Goal: Navigation & Orientation: Find specific page/section

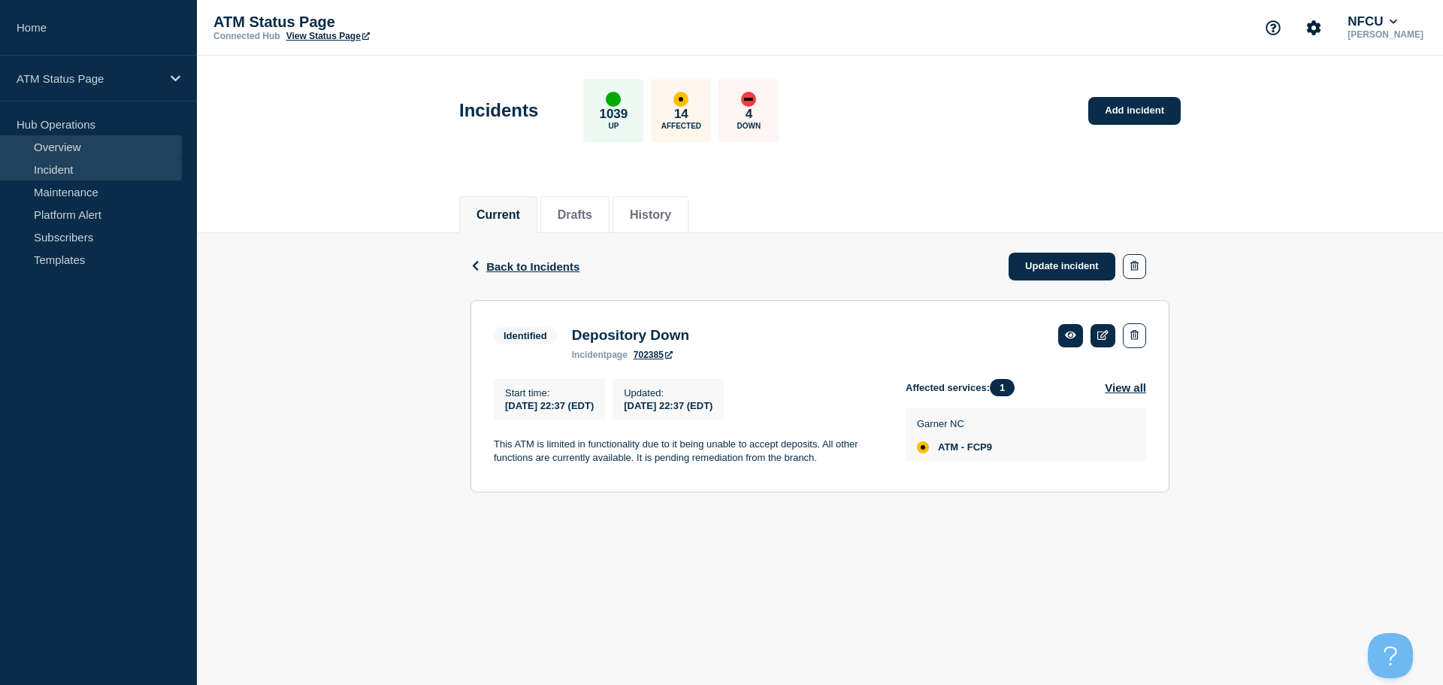
click at [44, 147] on link "Overview" at bounding box center [91, 146] width 182 height 23
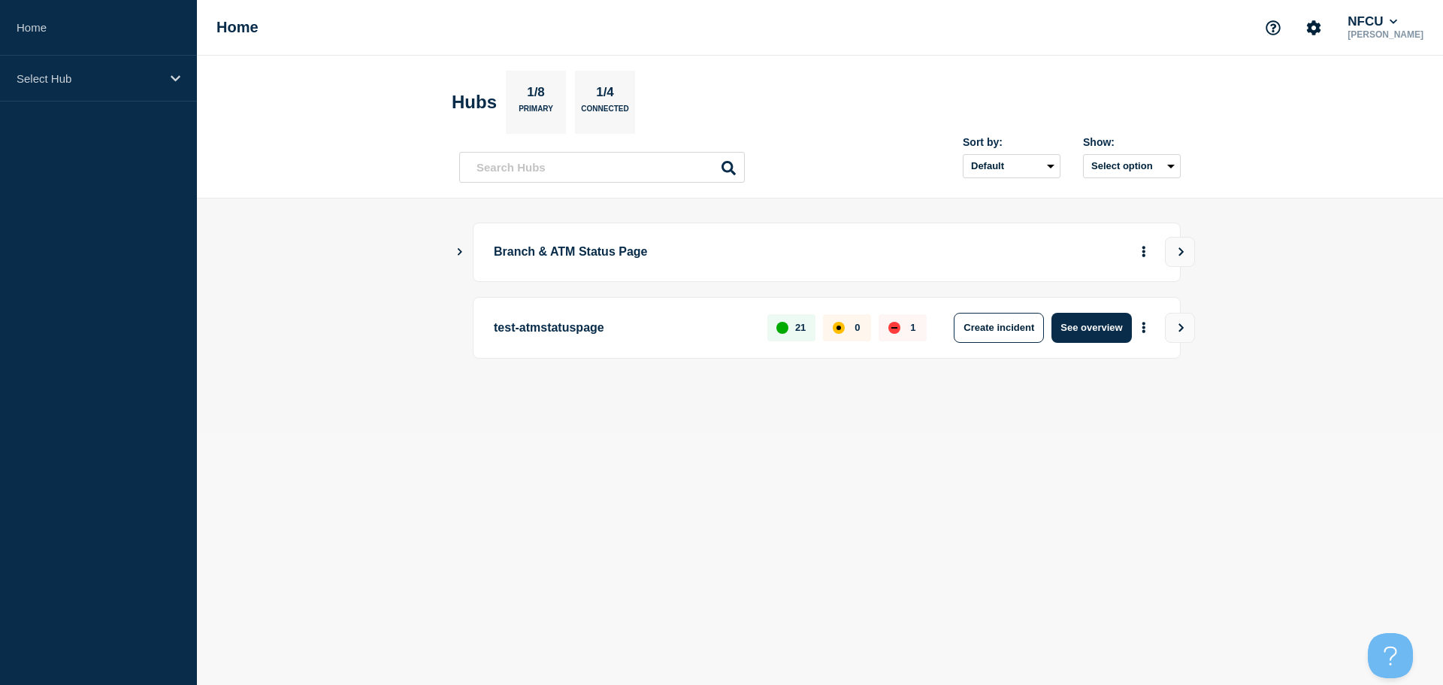
click at [461, 251] on icon "Show Connected Hubs" at bounding box center [460, 252] width 5 height 8
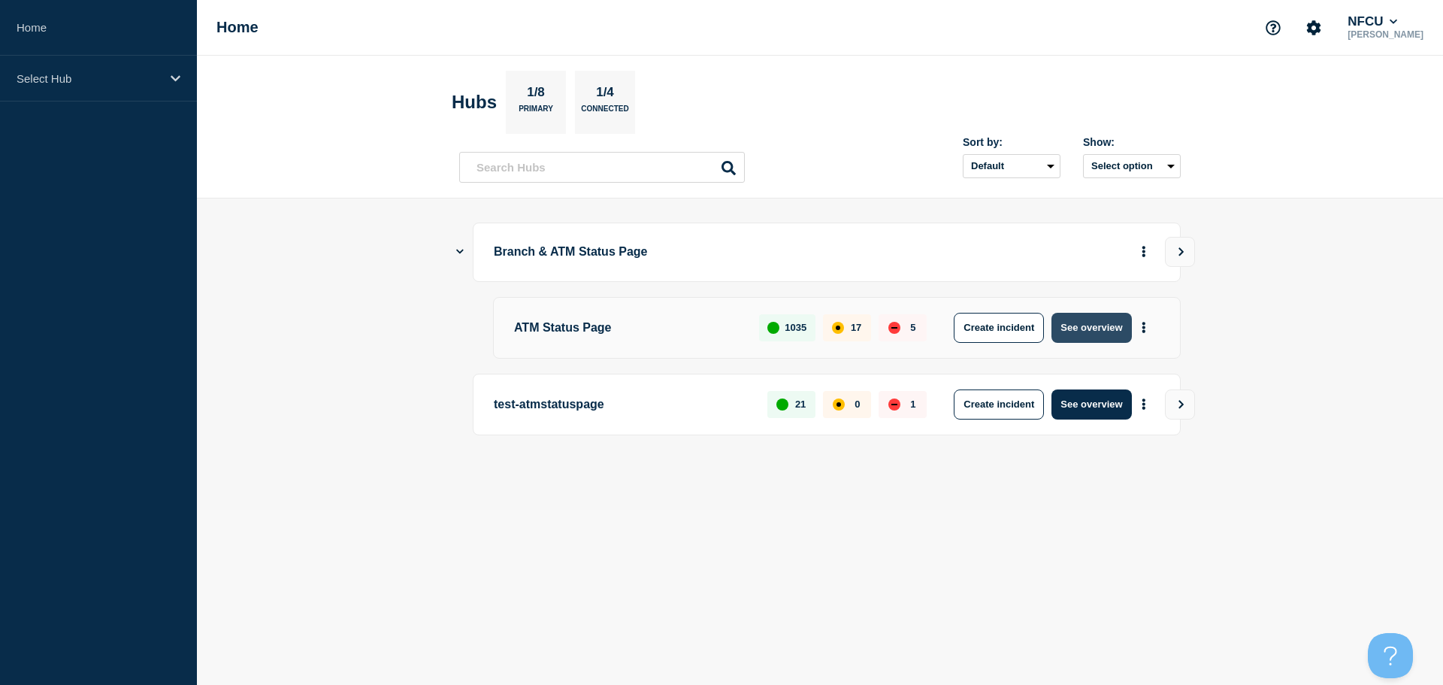
click at [1067, 328] on button "See overview" at bounding box center [1091, 328] width 80 height 30
